Goal: Task Accomplishment & Management: Use online tool/utility

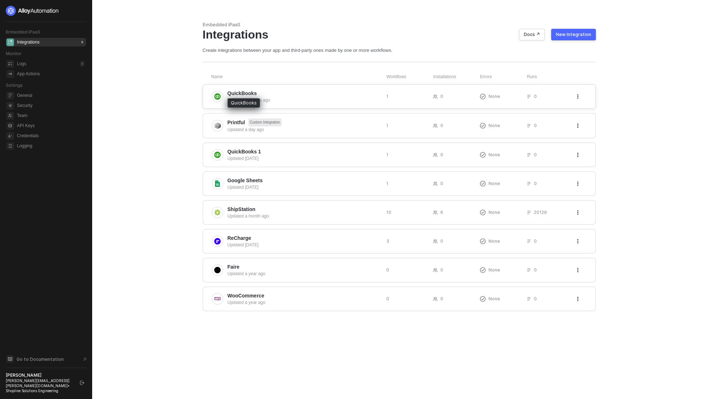
click at [238, 92] on span "QuickBooks" at bounding box center [243, 93] width 30 height 7
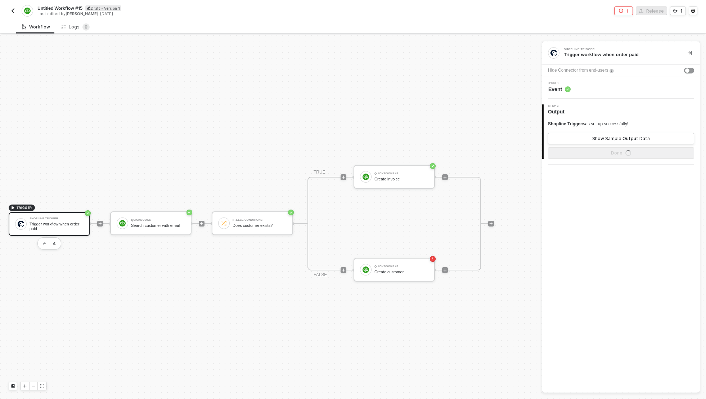
scroll to position [19, 0]
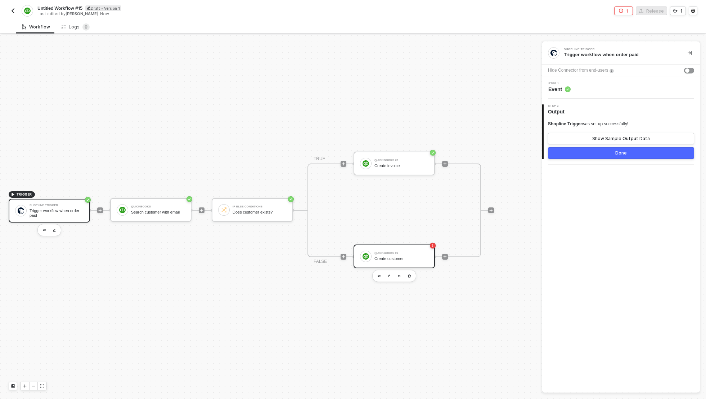
click at [415, 256] on div "Create customer" at bounding box center [402, 258] width 54 height 5
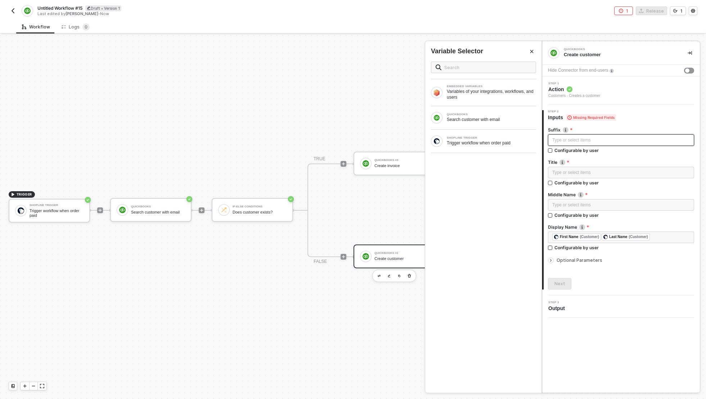
click at [622, 136] on div "Type or select items ﻿" at bounding box center [621, 140] width 146 height 12
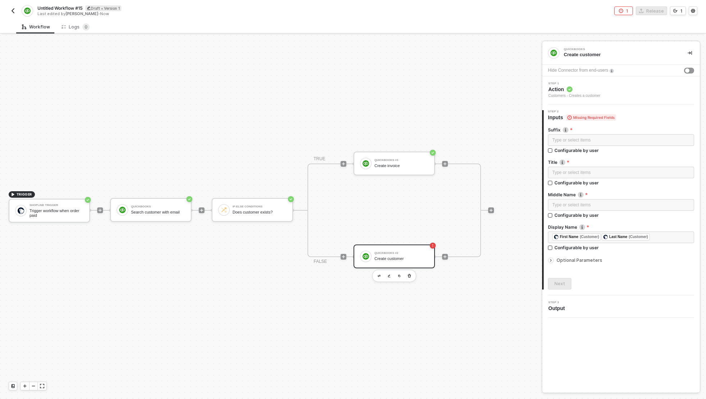
click at [638, 116] on div "Step 2 Inputs Missing Required Fields" at bounding box center [622, 115] width 156 height 11
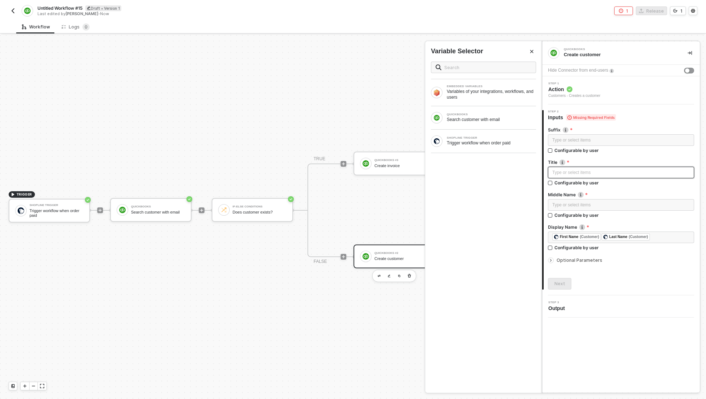
click at [626, 173] on div "Type or select items ﻿" at bounding box center [621, 172] width 138 height 7
click at [631, 167] on div "Type or select items ﻿" at bounding box center [621, 173] width 146 height 12
click at [634, 161] on label "Title" at bounding box center [621, 162] width 146 height 6
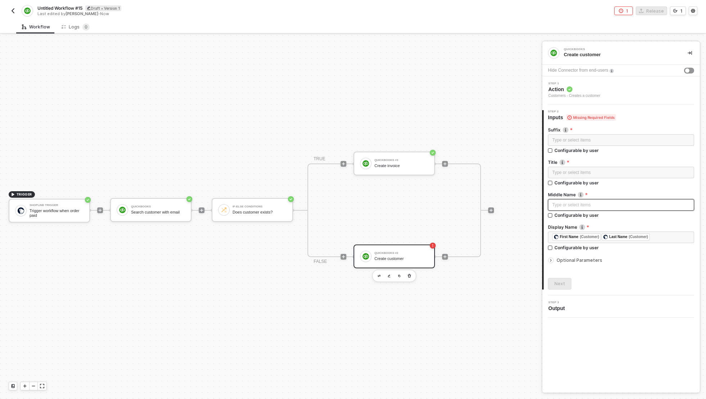
click at [632, 203] on div "Type or select items ﻿" at bounding box center [621, 205] width 138 height 7
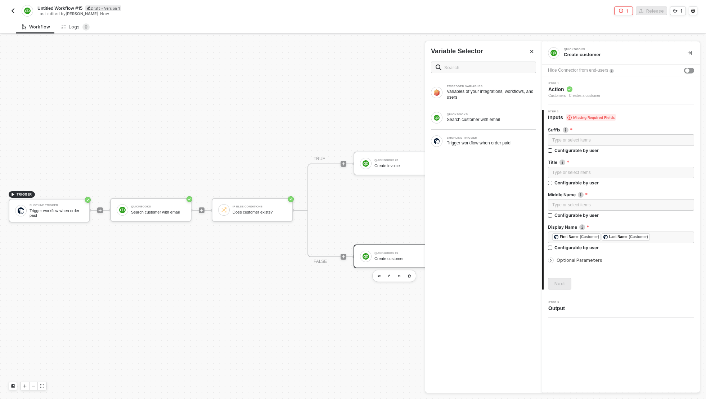
click at [639, 189] on div at bounding box center [621, 190] width 146 height 3
click at [635, 138] on div "Type or select items ﻿" at bounding box center [621, 140] width 138 height 7
click at [568, 262] on span "Optional Parameters" at bounding box center [580, 259] width 46 height 5
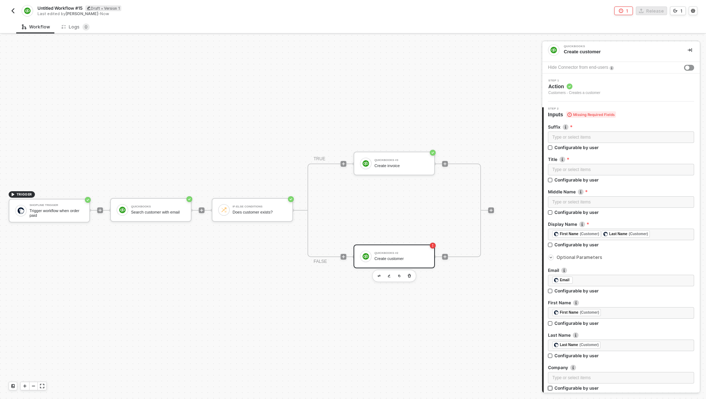
scroll to position [0, 0]
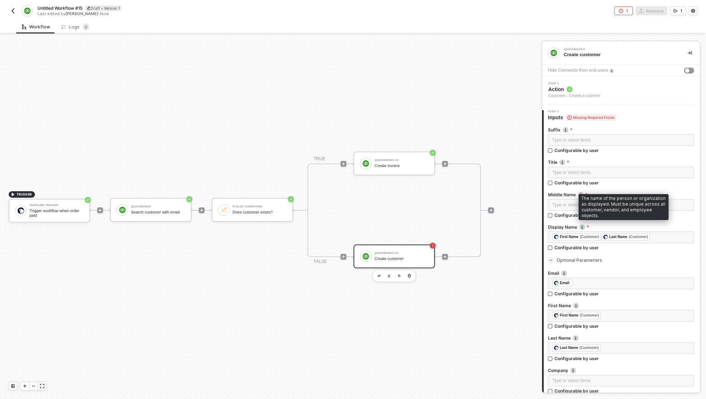
click at [582, 226] on img at bounding box center [582, 227] width 6 height 6
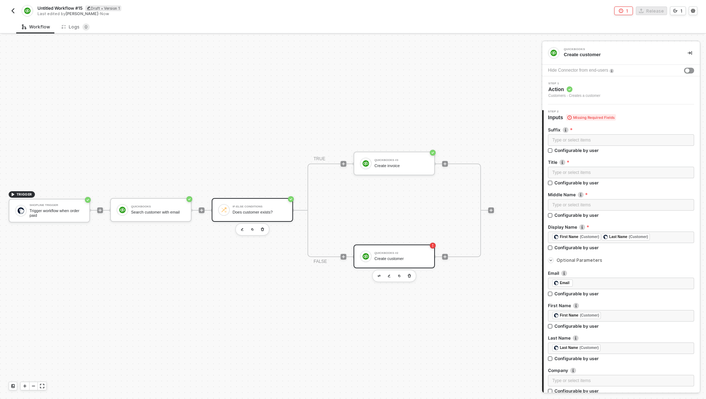
click at [246, 205] on div "If-Else Conditions" at bounding box center [260, 206] width 54 height 3
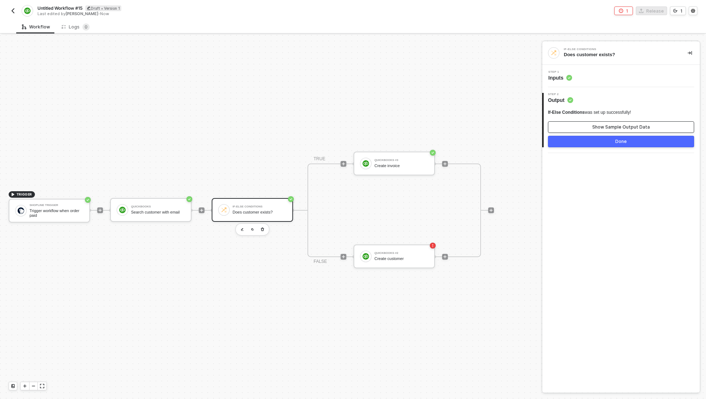
click at [601, 124] on div "Show Sample Output Data" at bounding box center [621, 127] width 58 height 6
click at [579, 112] on span "If-Else Conditions" at bounding box center [566, 112] width 37 height 5
click at [569, 76] on circle at bounding box center [569, 78] width 6 height 6
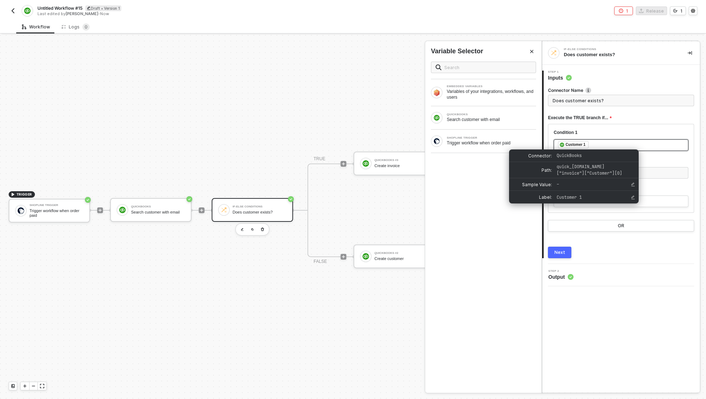
click at [580, 145] on div "Customer 1" at bounding box center [576, 145] width 20 height 6
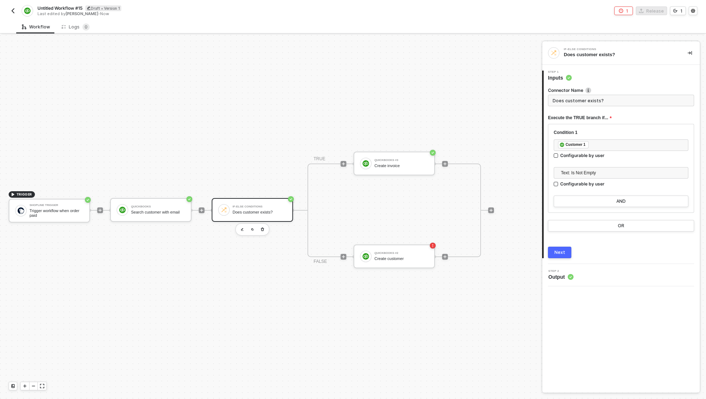
click at [562, 277] on span "Output" at bounding box center [560, 276] width 25 height 7
click at [612, 278] on div "Step 2 Output" at bounding box center [622, 275] width 156 height 11
drag, startPoint x: 562, startPoint y: 277, endPoint x: 562, endPoint y: 269, distance: 7.9
click at [562, 277] on span "Output" at bounding box center [560, 276] width 25 height 7
click at [562, 249] on button "Next" at bounding box center [559, 253] width 23 height 12
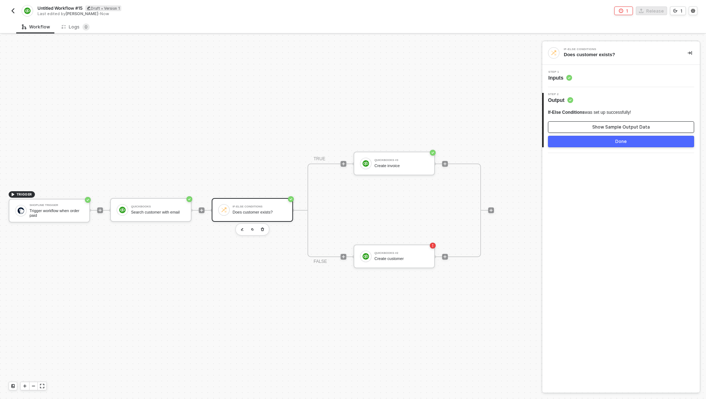
click at [593, 128] on button "Show Sample Output Data" at bounding box center [621, 127] width 146 height 12
click at [535, 49] on button "Close" at bounding box center [532, 52] width 9 height 9
click at [252, 210] on div "Does customer exists?" at bounding box center [260, 212] width 54 height 5
click at [259, 210] on div "Does customer exists?" at bounding box center [260, 212] width 54 height 5
click at [148, 211] on div "QuickBooks Search customer with email" at bounding box center [150, 210] width 81 height 24
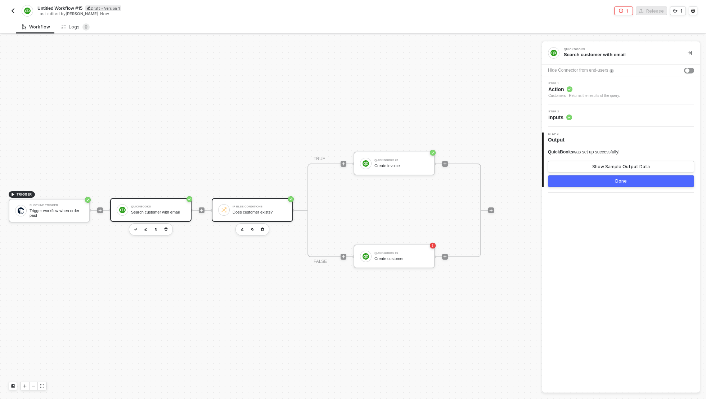
click at [257, 210] on div "If-Else Conditions Does customer exists?" at bounding box center [260, 210] width 54 height 14
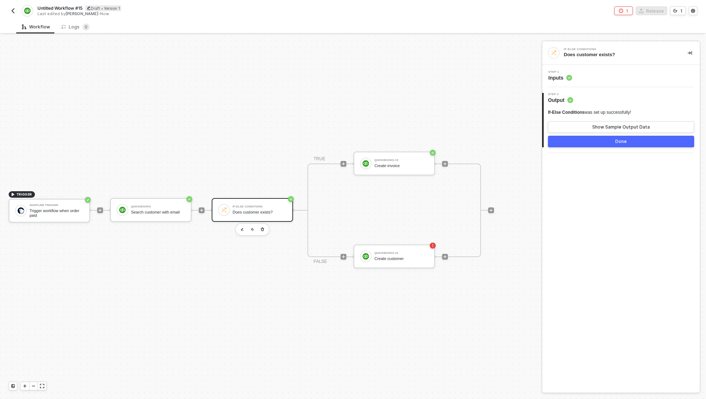
click at [255, 210] on div "Does customer exists?" at bounding box center [260, 212] width 54 height 5
click at [587, 80] on div "Step 1 Inputs" at bounding box center [622, 76] width 156 height 11
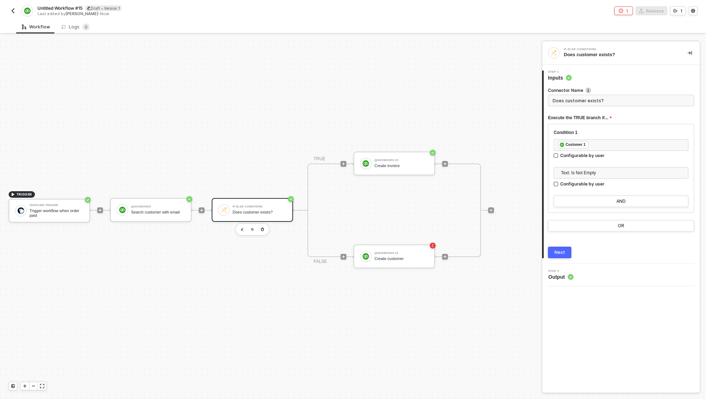
click at [582, 99] on input "Does customer exists?" at bounding box center [621, 101] width 146 height 12
click at [601, 76] on div "Step 1 Inputs" at bounding box center [622, 76] width 156 height 11
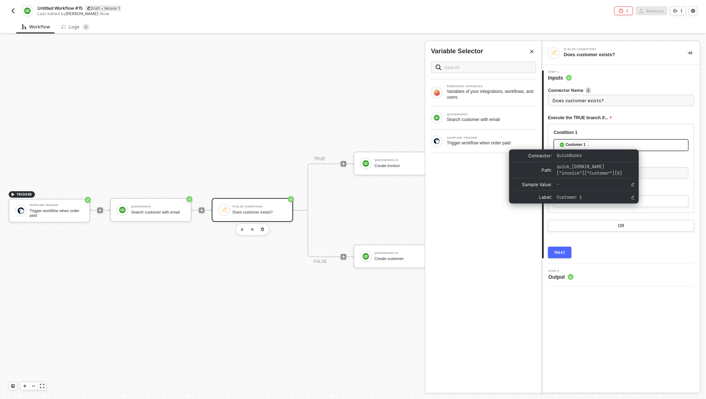
click at [575, 143] on div "Customer 1" at bounding box center [576, 145] width 20 height 6
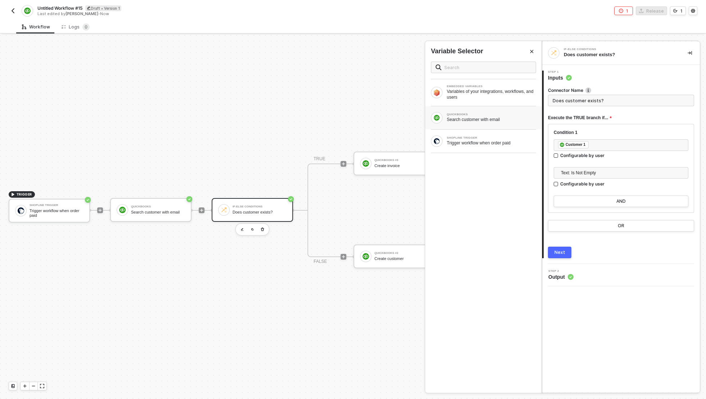
click at [517, 117] on div "Search customer with email" at bounding box center [491, 120] width 89 height 6
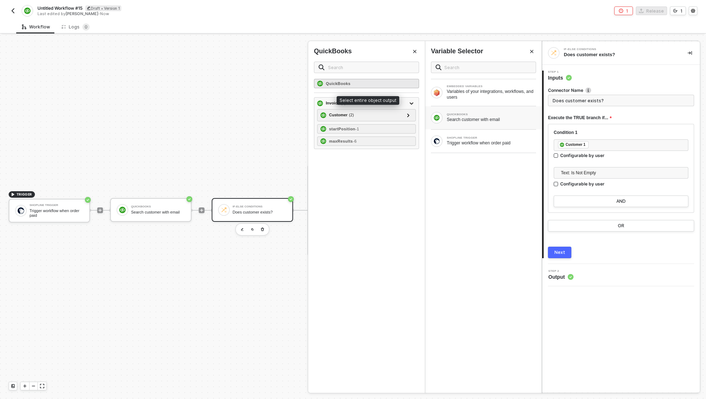
click at [398, 84] on div "QuickBooks" at bounding box center [366, 83] width 105 height 9
click at [467, 118] on div "Search customer with email" at bounding box center [491, 120] width 89 height 6
click at [558, 248] on button "Next" at bounding box center [559, 253] width 23 height 12
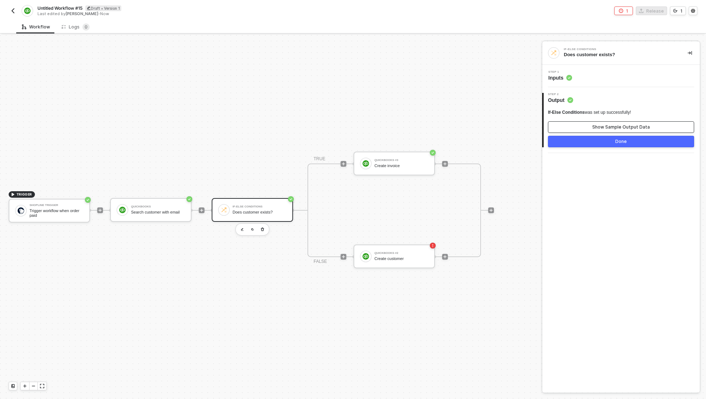
click at [593, 126] on button "Show Sample Output Data" at bounding box center [621, 127] width 146 height 12
click at [149, 129] on div at bounding box center [353, 217] width 706 height 364
click at [407, 250] on div "QuickBooks #2 Create customer" at bounding box center [402, 257] width 54 height 14
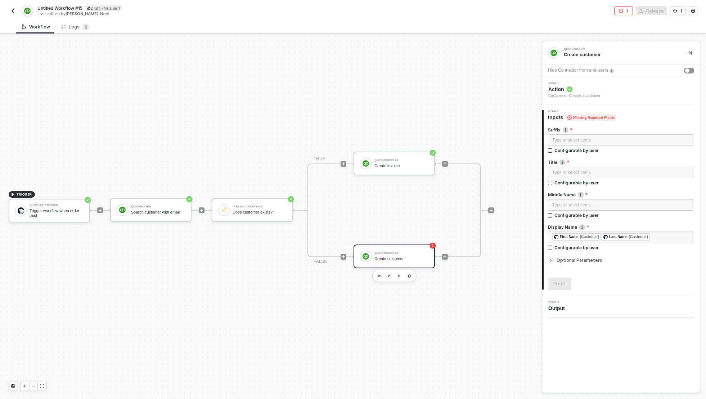
click at [552, 260] on icon "icon-arrow-right-small" at bounding box center [551, 260] width 4 height 4
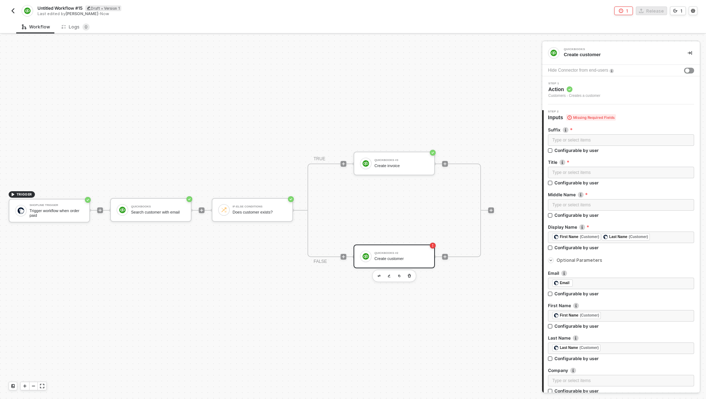
drag, startPoint x: 320, startPoint y: 197, endPoint x: 314, endPoint y: 198, distance: 6.5
click at [320, 198] on div "TRUE QuickBooks #3 Create invoice FALSE QuickBooks #2 Create customer" at bounding box center [395, 210] width 174 height 94
click at [292, 196] on circle "icon-success-page" at bounding box center [291, 199] width 6 height 6
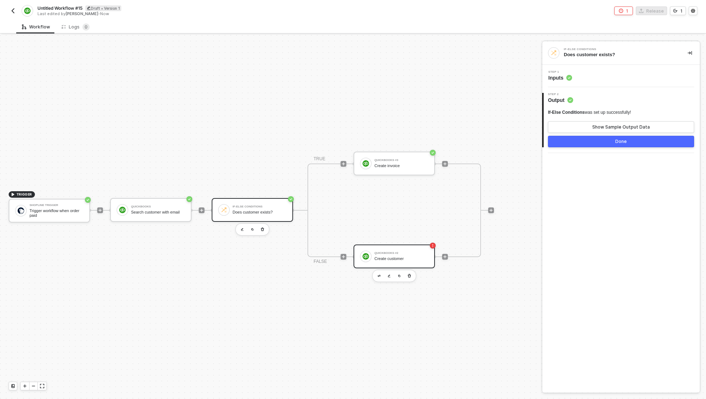
click at [392, 256] on div "Create customer" at bounding box center [402, 258] width 54 height 5
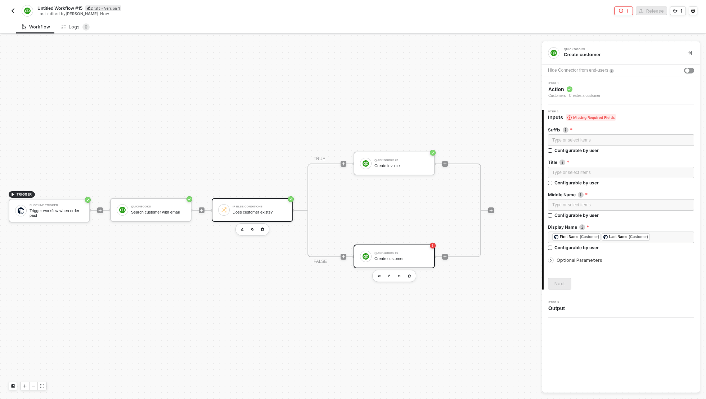
click at [251, 198] on div "If-Else Conditions Does customer exists?" at bounding box center [252, 210] width 81 height 24
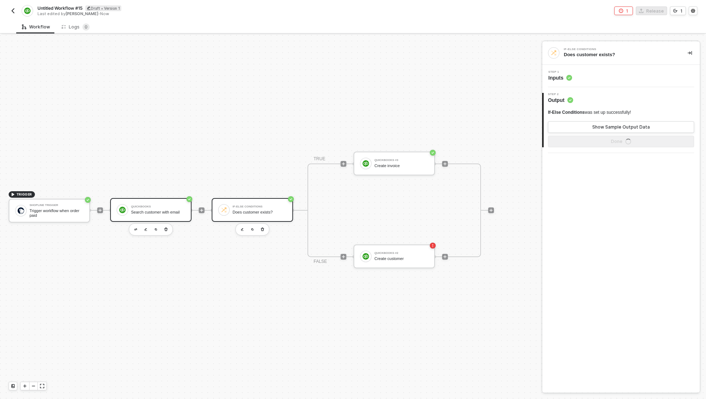
click at [162, 203] on div "QuickBooks Search customer with email" at bounding box center [158, 210] width 54 height 14
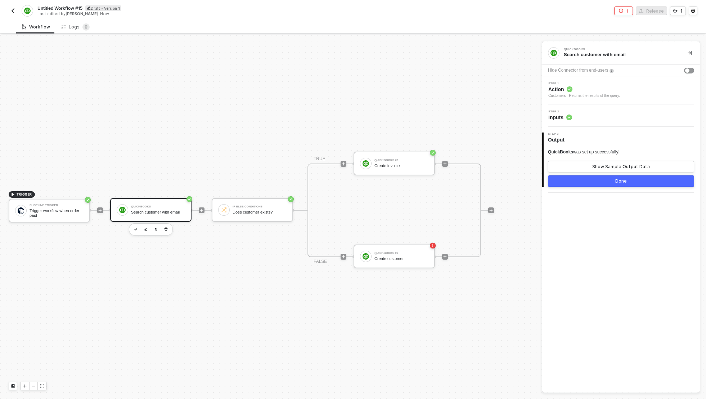
click at [598, 121] on div "Step 2 Inputs" at bounding box center [621, 115] width 158 height 22
click at [597, 115] on div "Step 2 Inputs" at bounding box center [622, 115] width 156 height 11
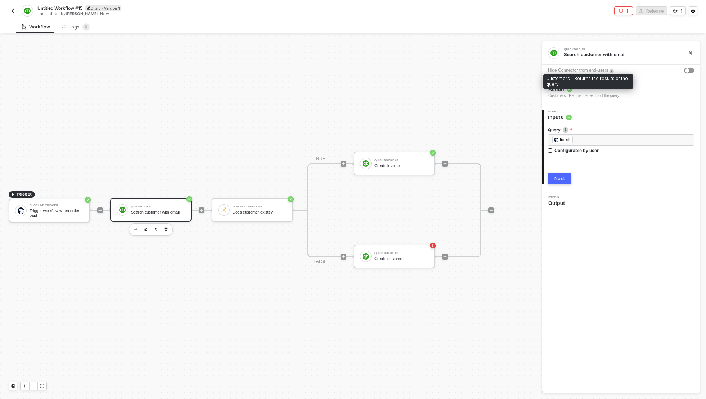
click at [609, 94] on div "Customers - Returns the results of the query." at bounding box center [584, 96] width 72 height 6
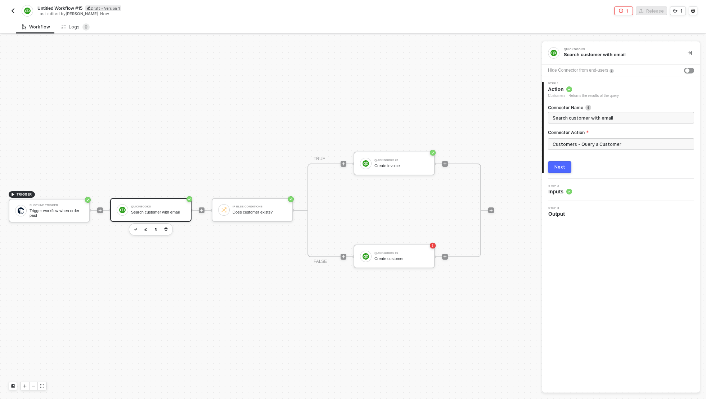
click at [582, 192] on div "Step 2 Inputs" at bounding box center [622, 189] width 156 height 11
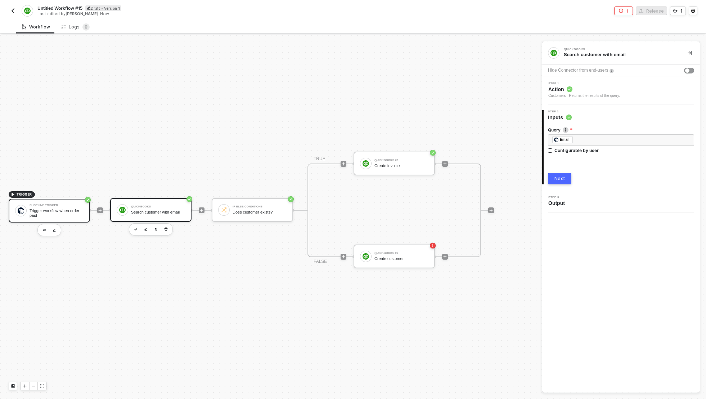
click at [60, 209] on div "Trigger workflow when order paid" at bounding box center [57, 213] width 54 height 9
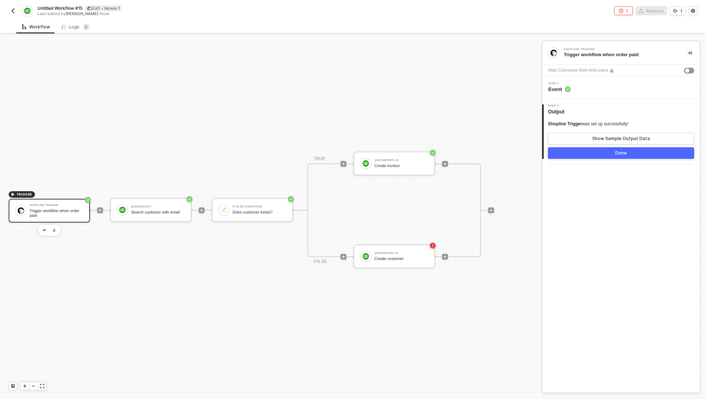
drag, startPoint x: 582, startPoint y: 58, endPoint x: 637, endPoint y: 58, distance: 54.7
click at [648, 61] on div "Shopline Trigger Trigger workflow when order paid" at bounding box center [621, 52] width 158 height 23
drag, startPoint x: 645, startPoint y: 52, endPoint x: 561, endPoint y: 55, distance: 83.6
click at [561, 55] on div "Shopline Trigger Trigger workflow when order paid" at bounding box center [615, 53] width 134 height 12
click at [151, 210] on div "Search customer with email" at bounding box center [158, 212] width 54 height 5
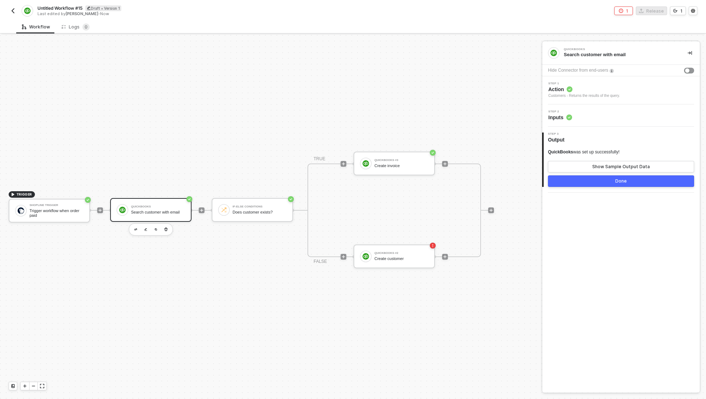
click at [620, 93] on div "Customers - Returns the results of the query." at bounding box center [584, 96] width 72 height 6
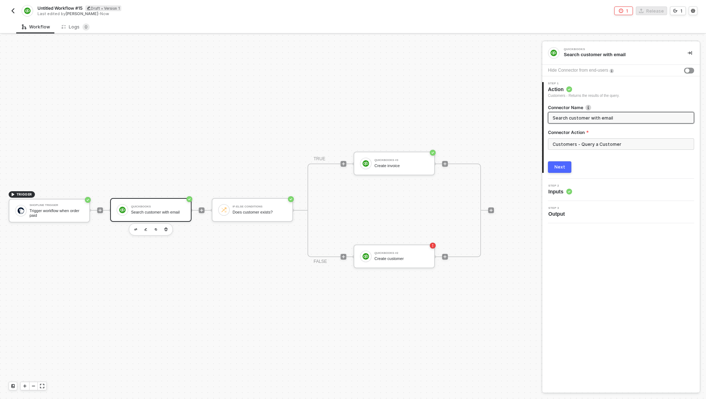
click at [602, 317] on div "QuickBooks Search customer with email Hide Connector from end-users 1 Step 1 Ac…" at bounding box center [621, 216] width 158 height 351
click at [597, 189] on div "Step 2 Inputs" at bounding box center [622, 189] width 156 height 11
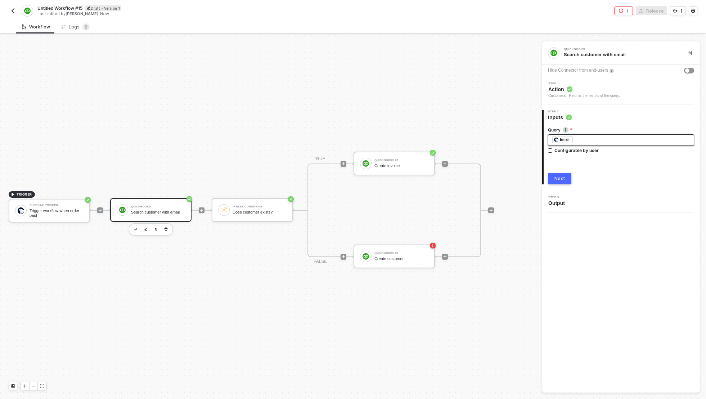
click at [611, 140] on div "﻿ ﻿ Email ﻿" at bounding box center [621, 140] width 138 height 8
click at [557, 149] on div "Configurable by user" at bounding box center [577, 150] width 44 height 6
click at [553, 149] on input "Configurable by user" at bounding box center [550, 150] width 5 height 5
click at [557, 149] on div "Configurable by user" at bounding box center [577, 151] width 44 height 6
click at [553, 149] on input "Configurable by user" at bounding box center [550, 151] width 5 height 5
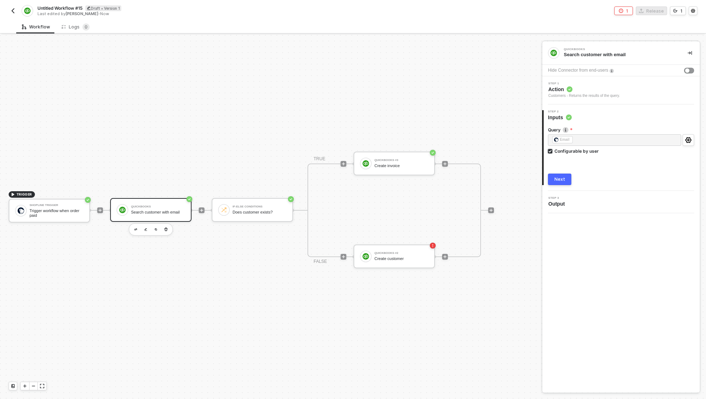
checkbox input "false"
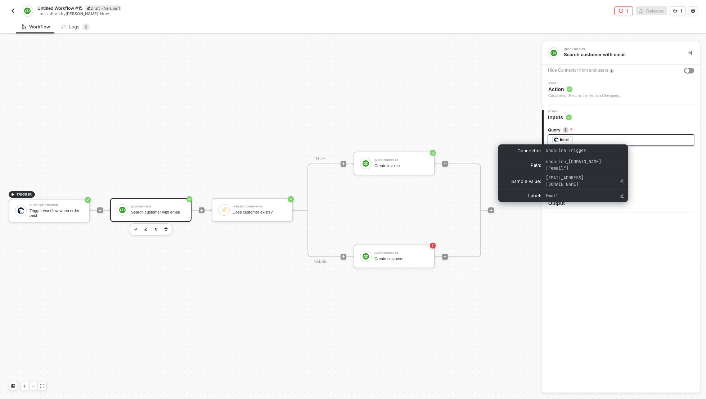
click at [564, 149] on span "Shopline Trigger" at bounding box center [566, 151] width 40 height 6
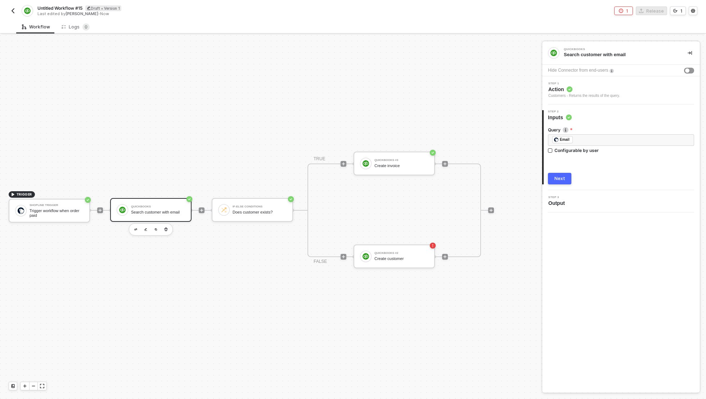
click at [653, 157] on div at bounding box center [621, 157] width 146 height 3
click at [600, 92] on span "Action" at bounding box center [584, 89] width 72 height 7
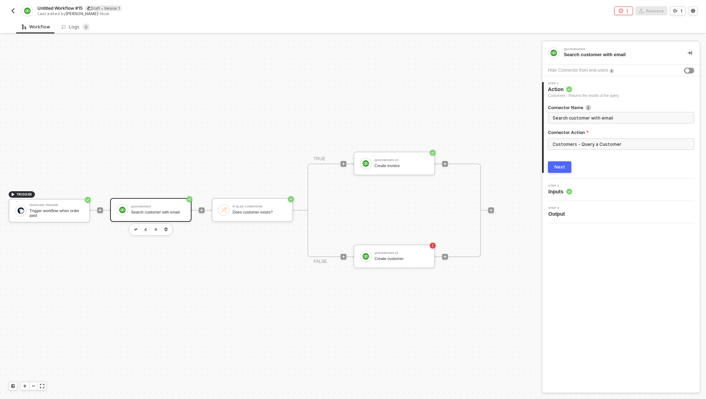
click at [624, 168] on div "Next" at bounding box center [621, 167] width 146 height 12
click at [633, 144] on input "Customers - Query a Customer" at bounding box center [621, 144] width 146 height 12
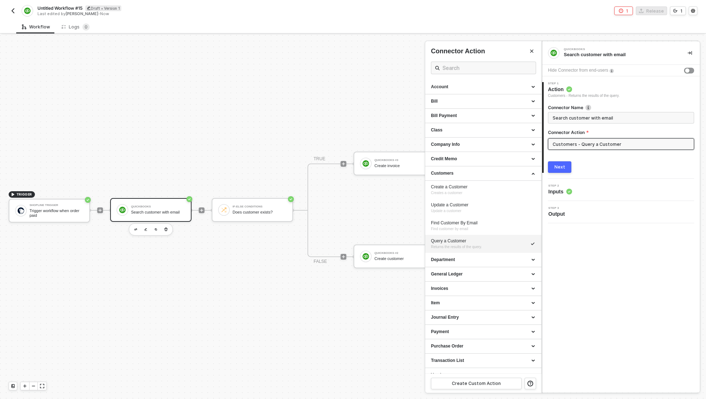
click at [633, 144] on input "Customers - Query a Customer" at bounding box center [621, 144] width 146 height 12
click at [619, 161] on div "Next" at bounding box center [621, 167] width 146 height 12
click at [602, 185] on div "Step 2 Inputs" at bounding box center [622, 189] width 156 height 11
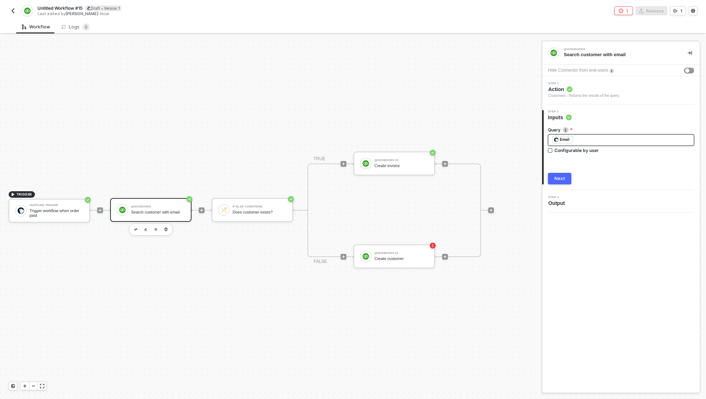
click at [594, 138] on div "﻿ ﻿ Email ﻿" at bounding box center [621, 140] width 138 height 8
click at [550, 138] on div "﻿ ﻿ Email ﻿" at bounding box center [621, 140] width 146 height 12
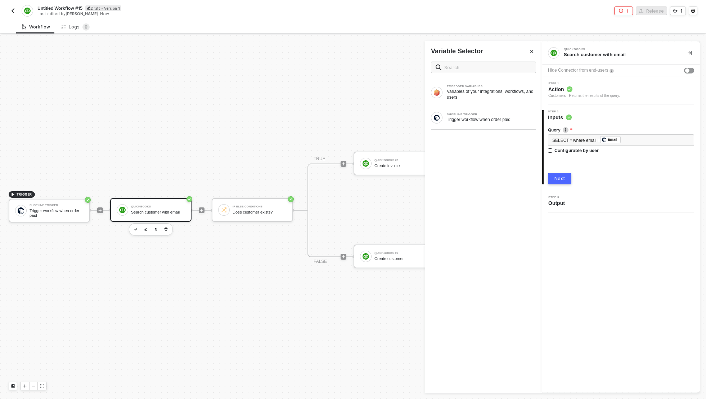
click at [657, 162] on div "Query SELECT * where email = ﻿ Email ﻿ Configurable by user Next" at bounding box center [621, 152] width 146 height 63
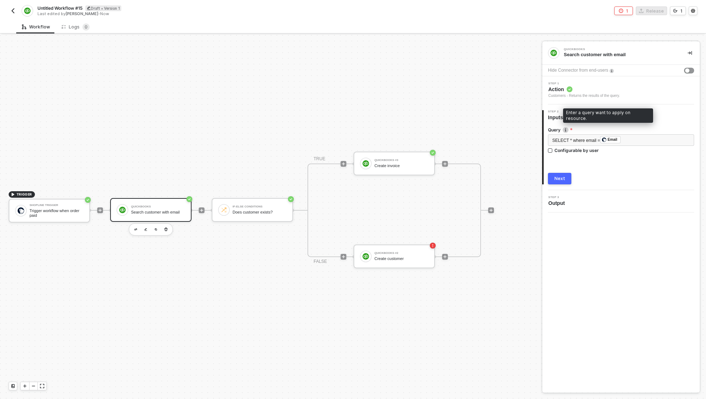
click at [566, 130] on img at bounding box center [566, 130] width 6 height 6
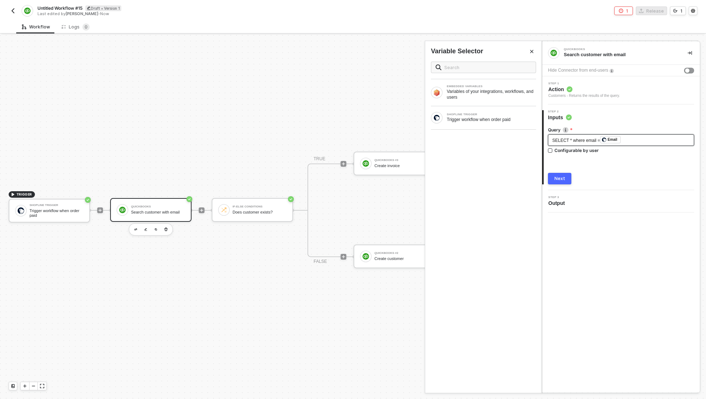
click at [635, 143] on div "SELECT * where email = ﻿ Email ﻿" at bounding box center [621, 140] width 138 height 8
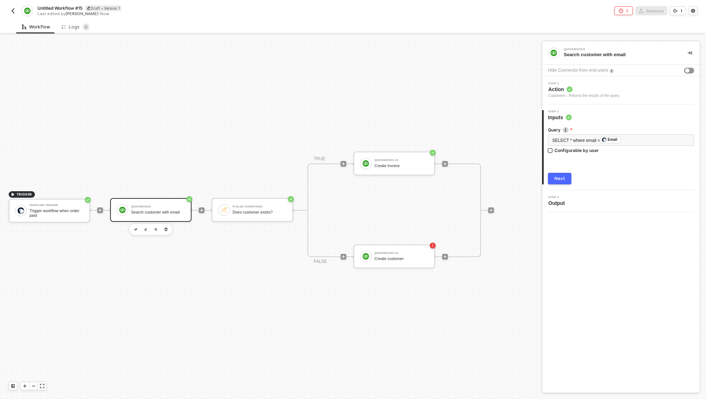
click at [570, 152] on div "Configurable by user" at bounding box center [577, 150] width 44 height 6
click at [553, 152] on input "Configurable by user" at bounding box center [550, 150] width 5 height 5
click at [570, 152] on div "Configurable by user" at bounding box center [577, 151] width 44 height 6
click at [553, 152] on input "Configurable by user" at bounding box center [550, 151] width 5 height 5
click at [570, 152] on div "Configurable by user" at bounding box center [577, 150] width 44 height 6
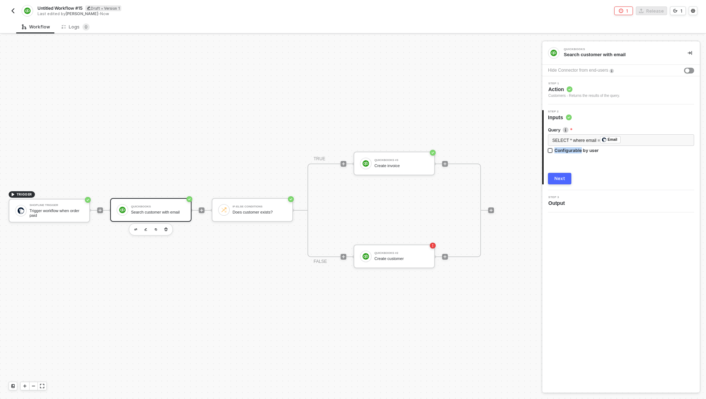
click at [553, 152] on input "Configurable by user" at bounding box center [550, 150] width 5 height 5
checkbox input "true"
click at [695, 137] on div "Query Enter a query want to apply on resource. SELECT * where email = ﻿ Email ﻿…" at bounding box center [622, 153] width 156 height 64
click at [694, 136] on button "button" at bounding box center [689, 140] width 12 height 12
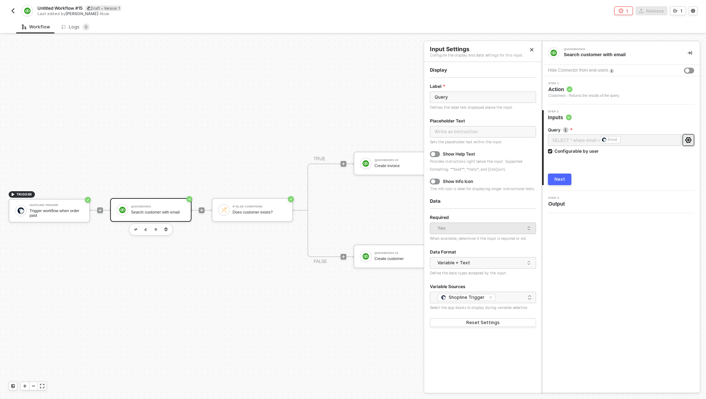
click at [602, 287] on div "QuickBooks Search customer with email Hide Connector from end-users Step 1 Acti…" at bounding box center [621, 216] width 158 height 351
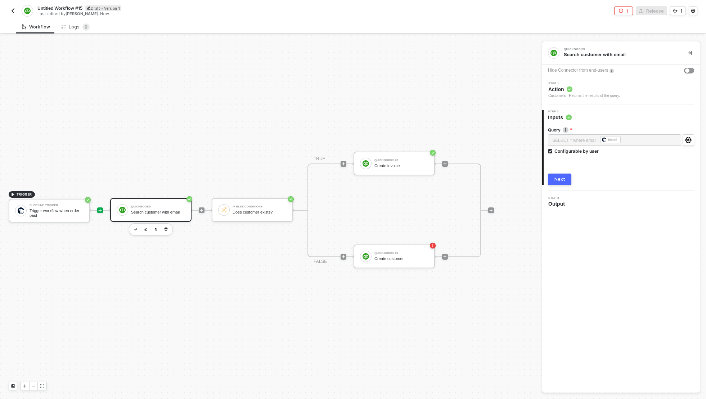
click at [98, 207] on div at bounding box center [100, 210] width 6 height 6
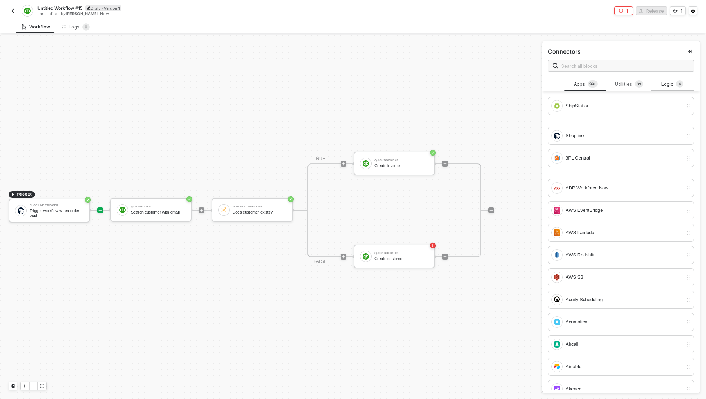
click at [664, 84] on div "Logic 4" at bounding box center [673, 84] width 32 height 8
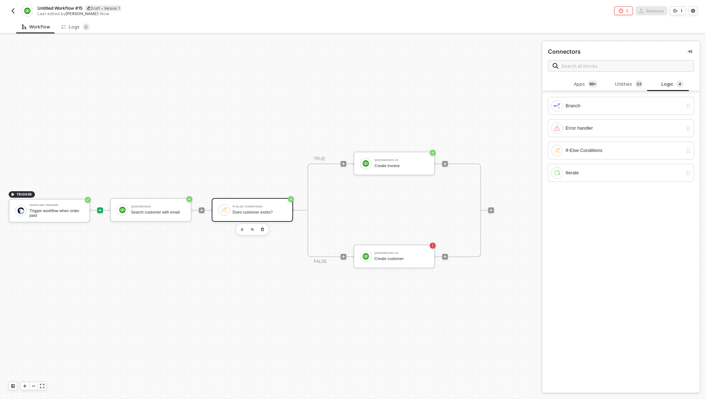
click at [247, 205] on div "If-Else Conditions" at bounding box center [260, 206] width 54 height 3
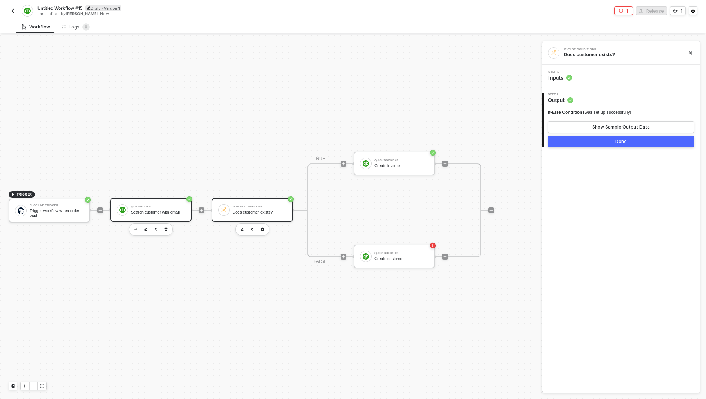
click at [160, 204] on div "QuickBooks Search customer with email" at bounding box center [158, 210] width 54 height 14
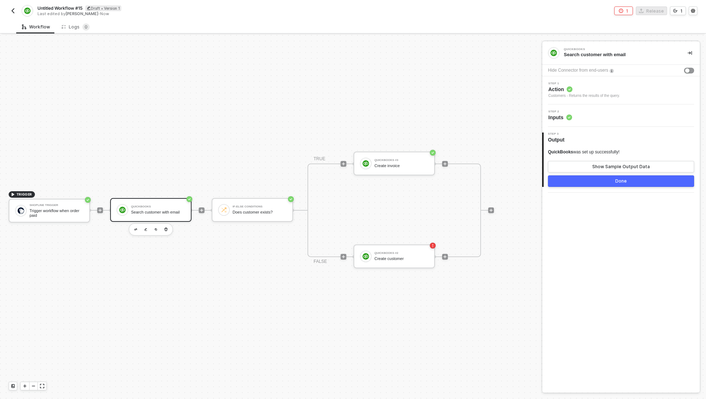
click at [565, 120] on span "Inputs" at bounding box center [560, 117] width 24 height 7
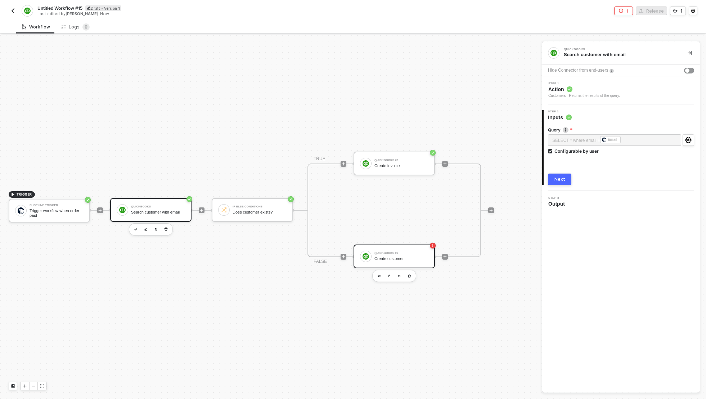
click at [409, 250] on div "QuickBooks #2 Create customer" at bounding box center [402, 257] width 54 height 14
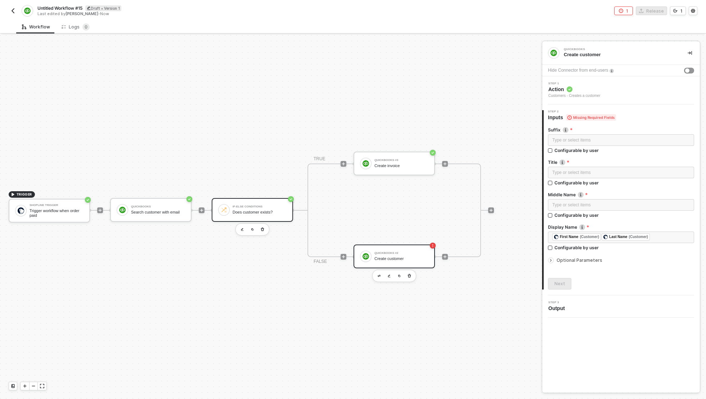
click at [244, 203] on div "If-Else Conditions Does customer exists?" at bounding box center [260, 210] width 54 height 14
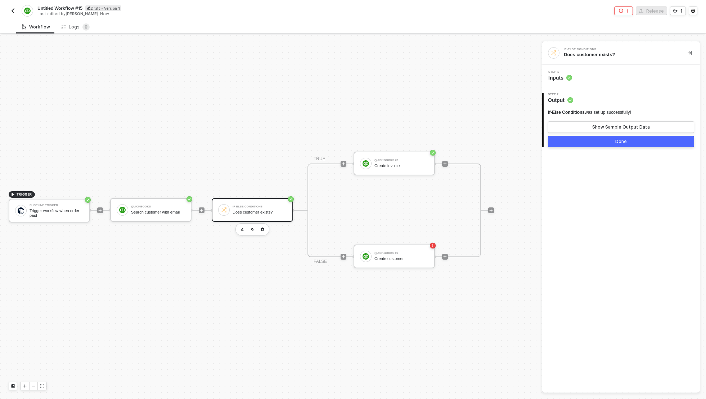
click at [562, 72] on span "Step 1" at bounding box center [560, 72] width 24 height 3
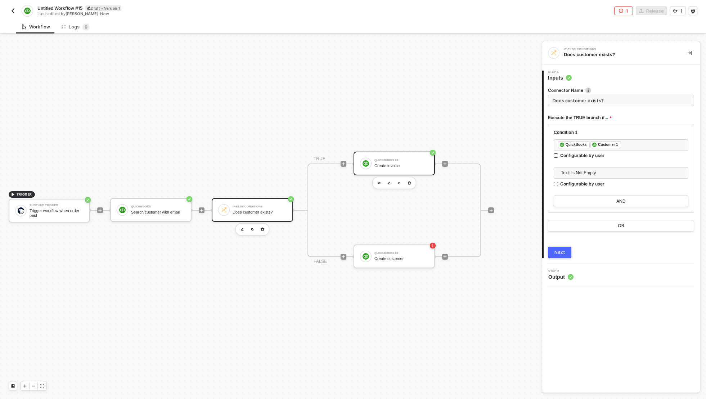
click at [405, 157] on div "QuickBooks #3 Create invoice" at bounding box center [402, 164] width 54 height 14
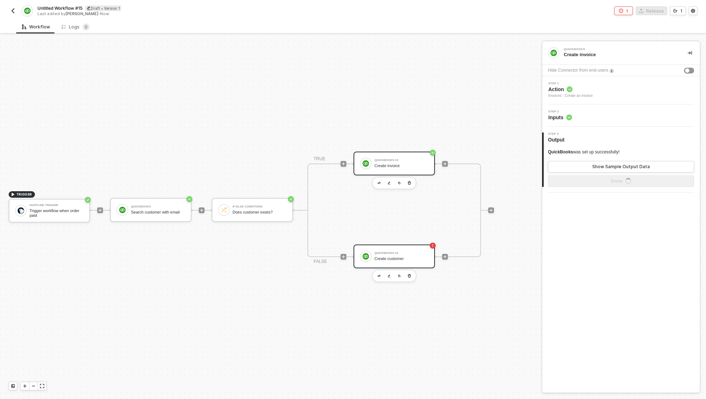
click at [380, 256] on div "Create customer" at bounding box center [402, 258] width 54 height 5
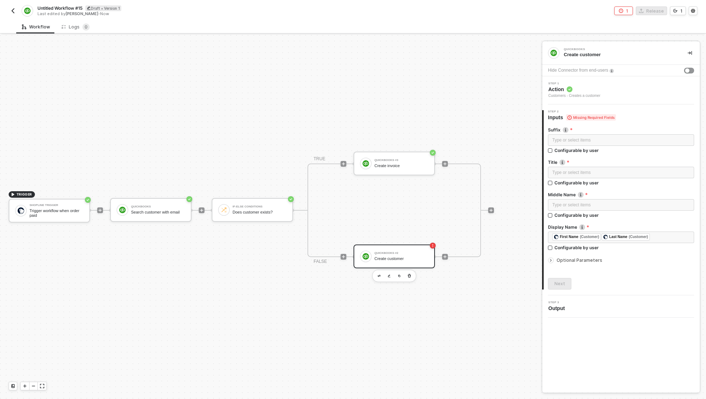
click at [550, 260] on icon "icon-arrow-right-small" at bounding box center [551, 260] width 4 height 4
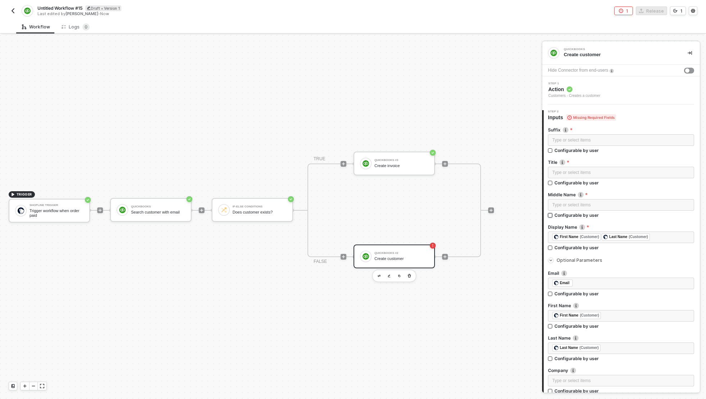
click at [573, 153] on div "Configurable by user" at bounding box center [577, 150] width 44 height 6
click at [553, 215] on input "Configurable by user" at bounding box center [550, 215] width 5 height 5
click at [688, 206] on button "button" at bounding box center [689, 205] width 12 height 12
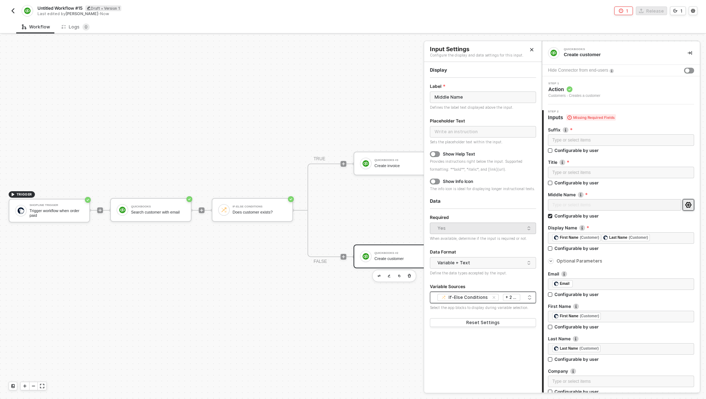
click at [529, 298] on div "If-Else Conditions QuickBooks Shopline Trigger + 2 ..." at bounding box center [483, 297] width 97 height 9
click at [507, 365] on div "Display Label Middle Name Defines the label text displayed above the input. Pla…" at bounding box center [483, 229] width 106 height 327
click at [502, 229] on div "Yes" at bounding box center [482, 228] width 88 height 11
click at [495, 222] on div "Required" at bounding box center [483, 217] width 106 height 9
click at [493, 233] on div "Yes When available, determine if the input is required or not." at bounding box center [483, 232] width 106 height 19
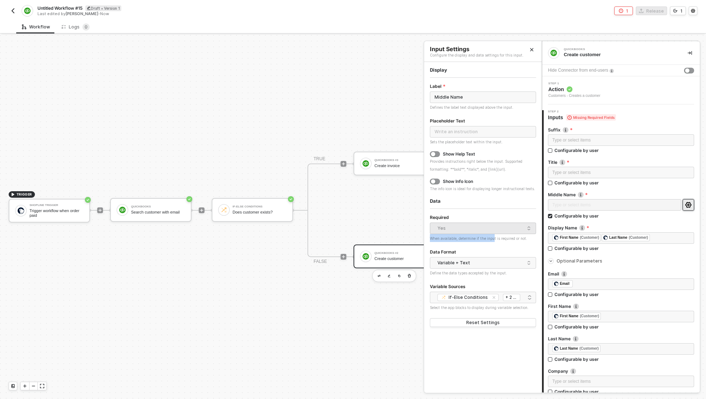
click at [481, 233] on div "Yes" at bounding box center [482, 228] width 88 height 11
click at [480, 228] on div "Yes" at bounding box center [482, 228] width 88 height 11
click at [497, 250] on div "Data Format" at bounding box center [483, 252] width 106 height 9
click at [602, 204] on div "Type or select items ﻿" at bounding box center [614, 205] width 133 height 13
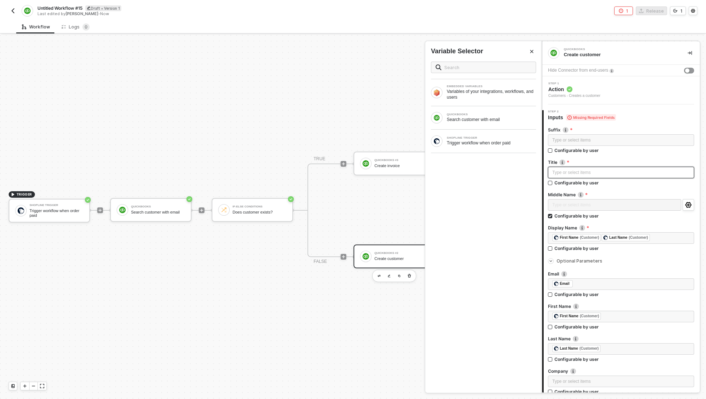
click at [626, 177] on div "Type or select items ﻿" at bounding box center [621, 173] width 146 height 12
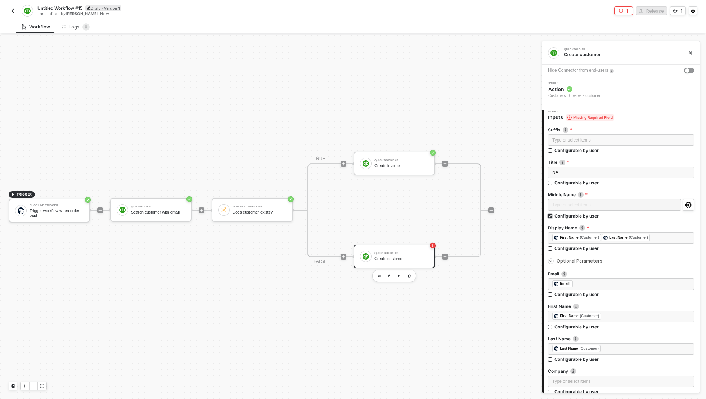
click at [583, 217] on div "Configurable by user" at bounding box center [577, 216] width 44 height 6
click at [553, 217] on input "Configurable by user" at bounding box center [550, 216] width 5 height 5
checkbox input "false"
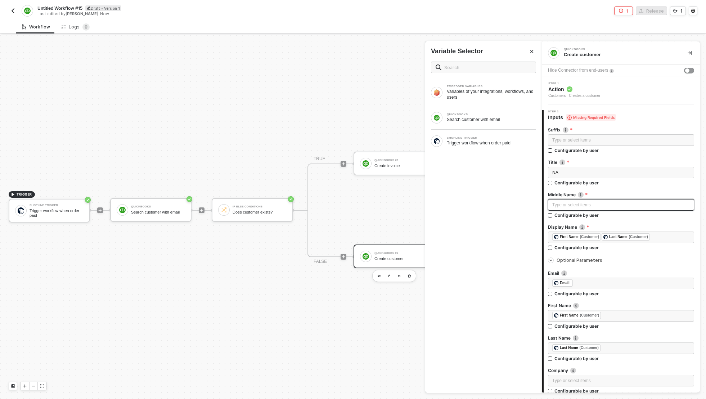
drag, startPoint x: 591, startPoint y: 204, endPoint x: 585, endPoint y: 210, distance: 8.4
click at [591, 205] on div "Type or select items ﻿" at bounding box center [621, 205] width 138 height 7
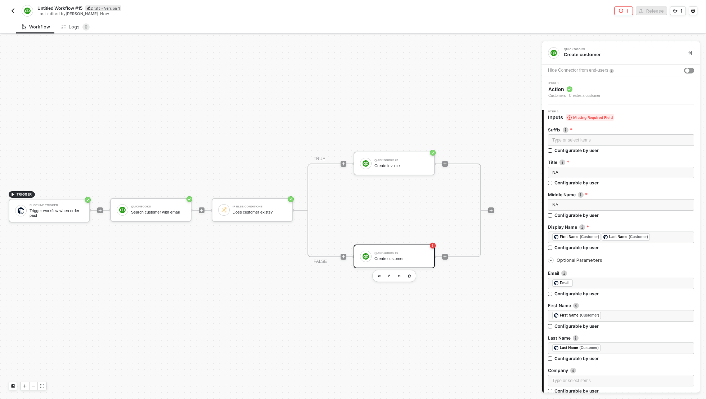
click at [642, 114] on div "Step 2 Inputs Missing Required Field" at bounding box center [622, 115] width 156 height 11
click at [480, 301] on div "TRIGGER Shopline Trigger Trigger workflow when order paid QuickBooks Search cus…" at bounding box center [269, 210] width 538 height 377
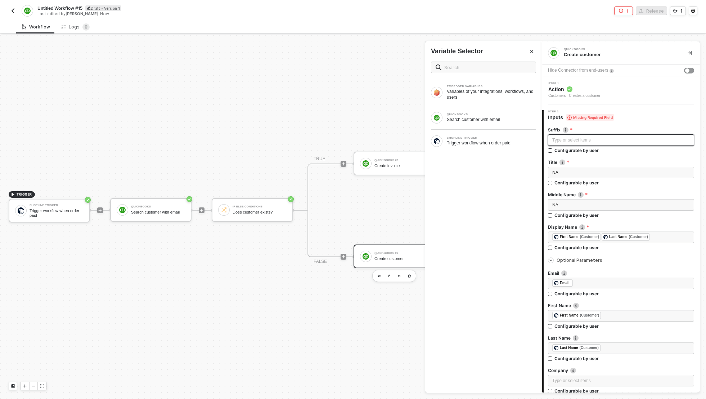
click at [606, 140] on div "Type or select items ﻿" at bounding box center [621, 140] width 138 height 7
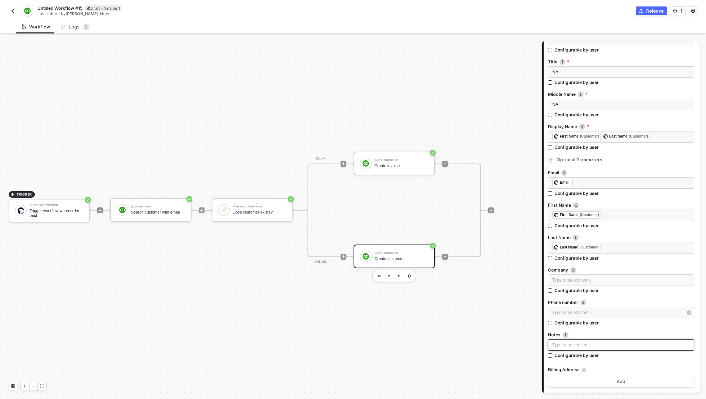
scroll to position [175, 0]
